Goal: Check status: Check status

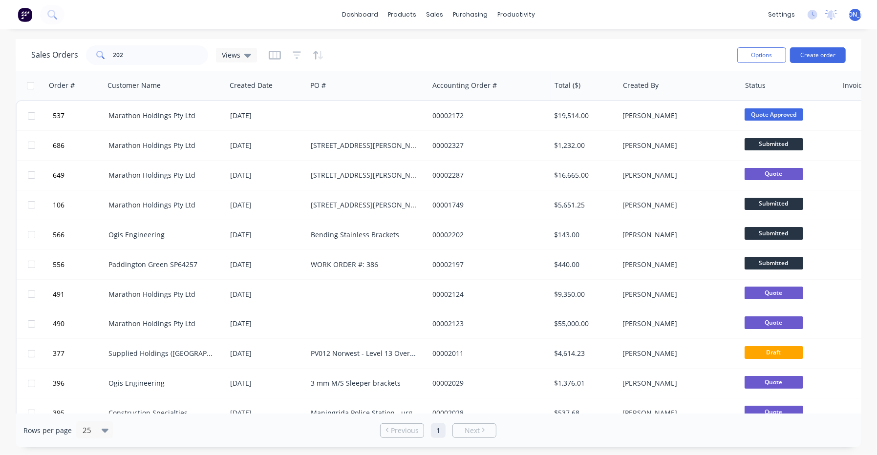
scroll to position [286, 0]
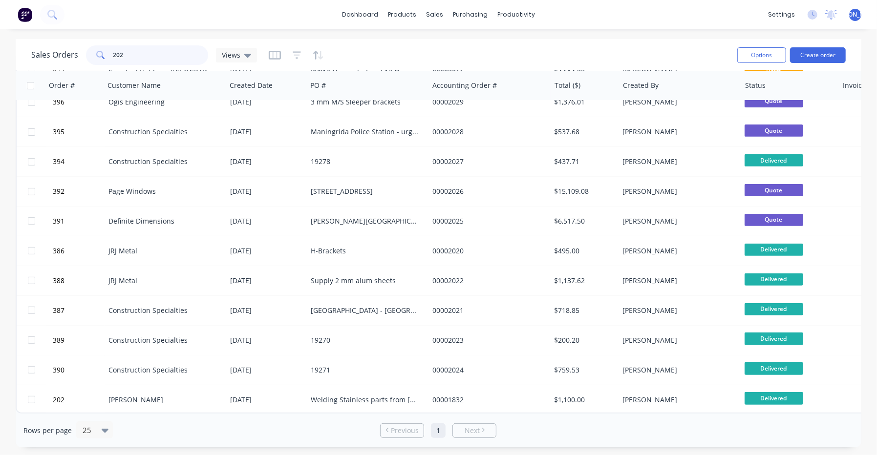
drag, startPoint x: 136, startPoint y: 52, endPoint x: 0, endPoint y: 46, distance: 136.4
click at [0, 46] on div "Sales Orders 202 Views Options Create order Order # Customer Name Created Date …" at bounding box center [438, 243] width 877 height 408
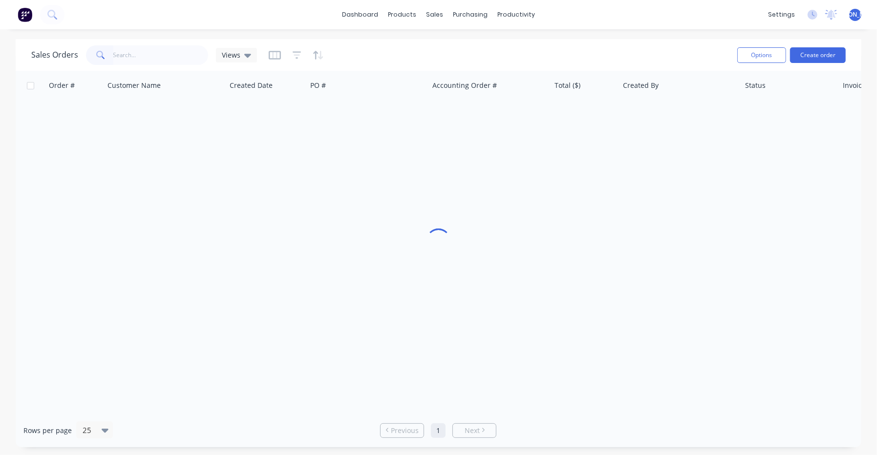
scroll to position [0, 0]
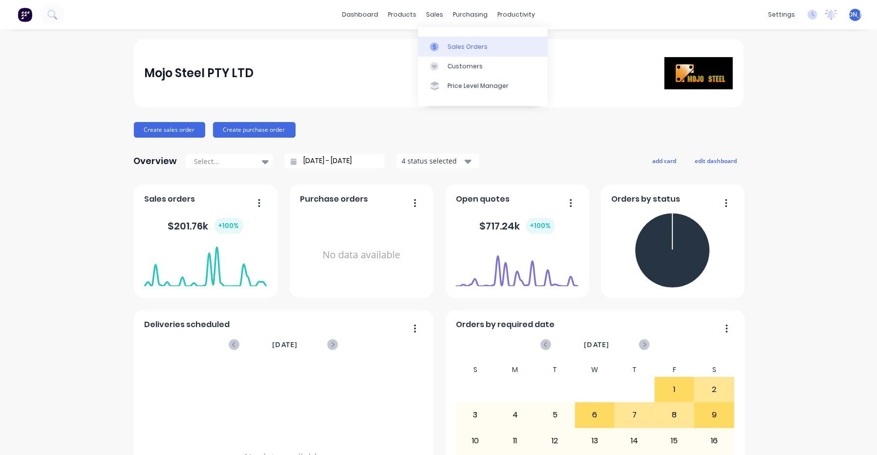
click at [452, 43] on div "Sales Orders" at bounding box center [468, 47] width 40 height 9
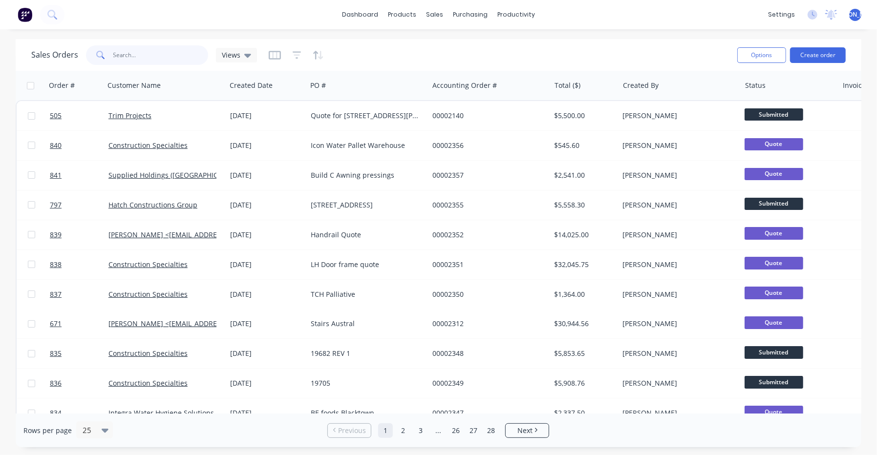
click at [171, 53] on input "text" at bounding box center [160, 55] width 95 height 20
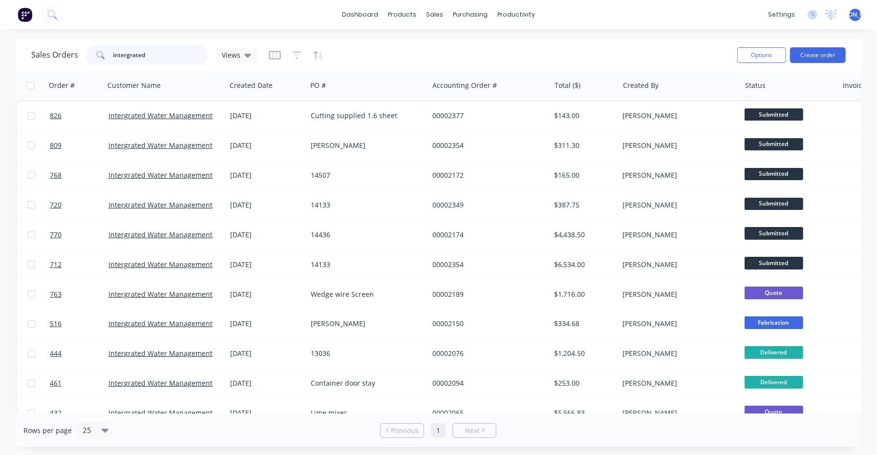
drag, startPoint x: 173, startPoint y: 51, endPoint x: 35, endPoint y: 51, distance: 138.3
click at [35, 51] on div "Sales Orders intergrated Views" at bounding box center [144, 55] width 226 height 20
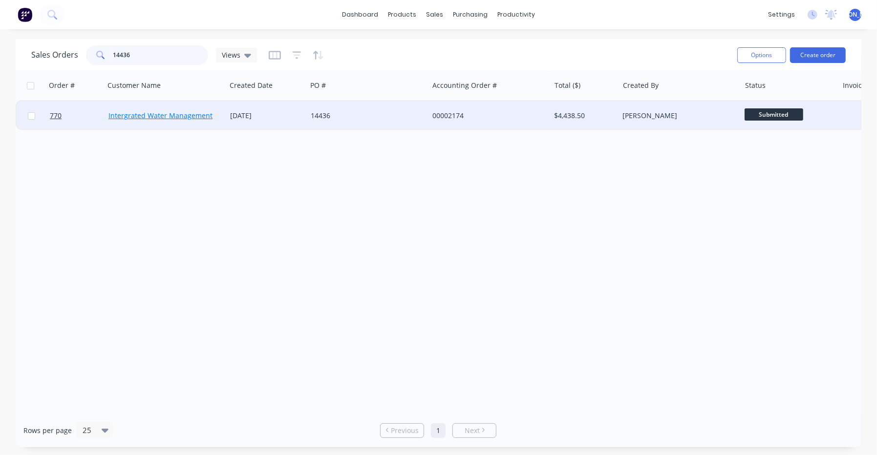
type input "14436"
click at [161, 113] on link "Intergrated Water Management" at bounding box center [160, 115] width 104 height 9
